Goal: Information Seeking & Learning: Learn about a topic

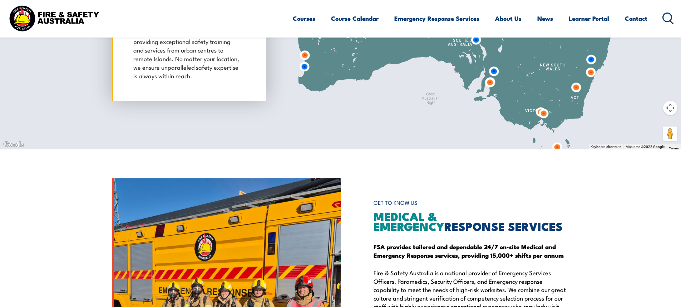
scroll to position [607, 0]
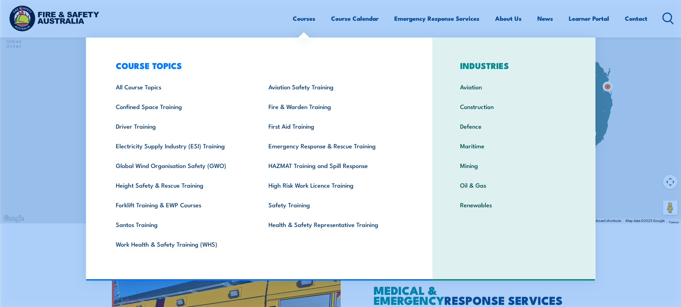
click at [306, 19] on link "Courses" at bounding box center [304, 18] width 23 height 19
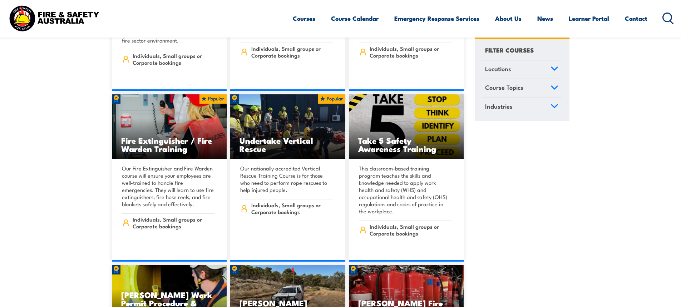
scroll to position [2253, 0]
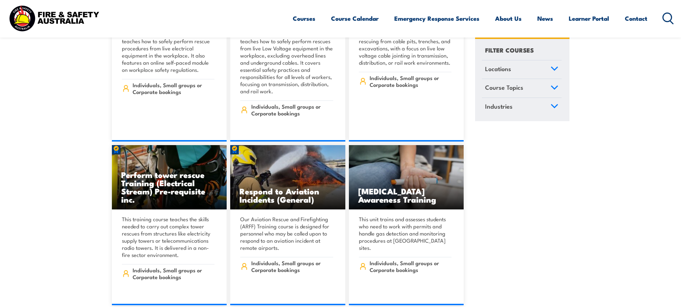
click at [666, 15] on icon at bounding box center [668, 19] width 11 height 12
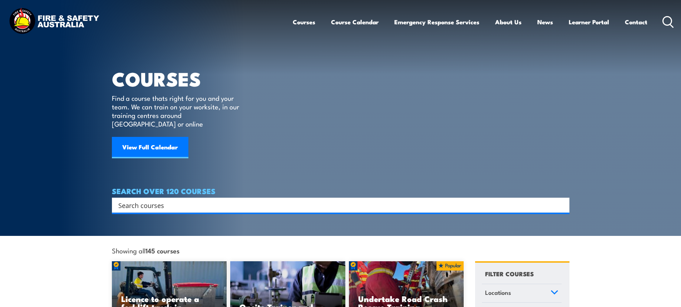
click at [165, 200] on input "Search input" at bounding box center [336, 205] width 436 height 11
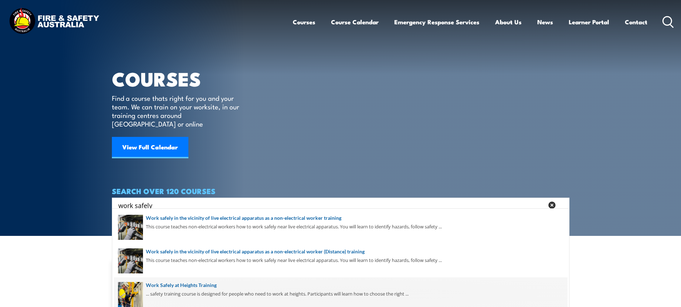
type input "work safely"
click at [195, 296] on span at bounding box center [341, 295] width 454 height 34
